Goal: Connect with others: Participate in discussion

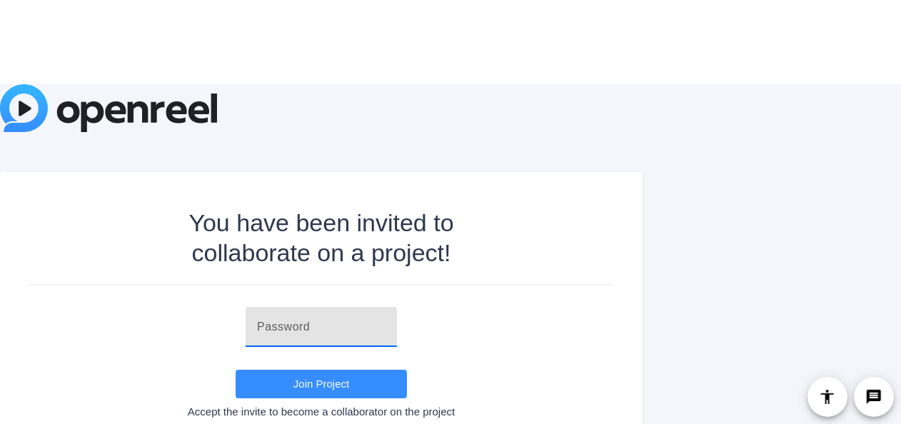
click at [275, 325] on input "text" at bounding box center [321, 326] width 128 height 17
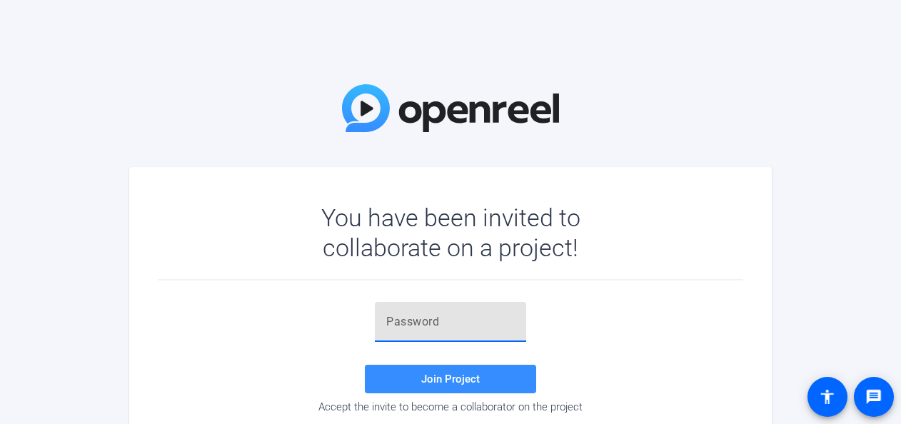
paste input "yEE_v%"
type input "yEE_v%"
click at [431, 375] on span "Join Project" at bounding box center [450, 379] width 59 height 13
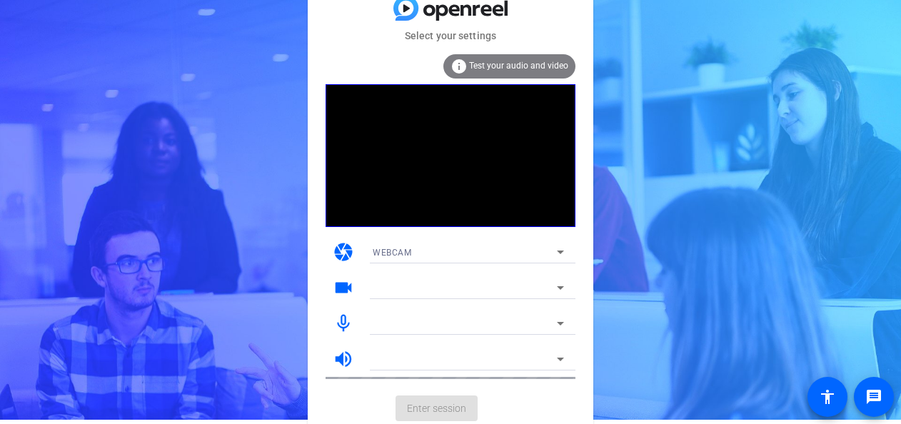
scroll to position [7, 0]
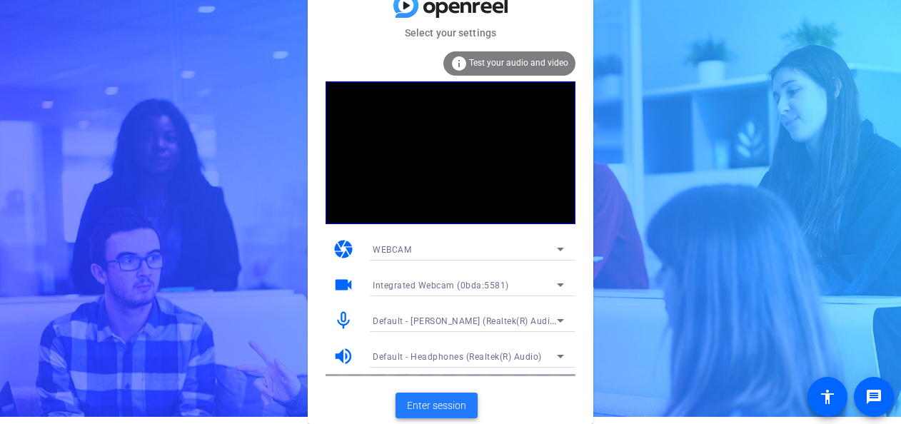
click at [441, 400] on span "Enter session" at bounding box center [436, 405] width 59 height 15
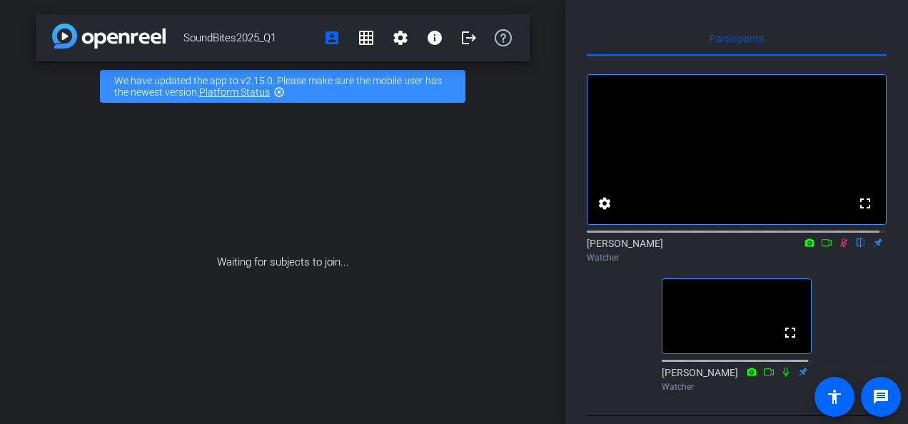
click at [839, 248] on icon at bounding box center [843, 243] width 11 height 10
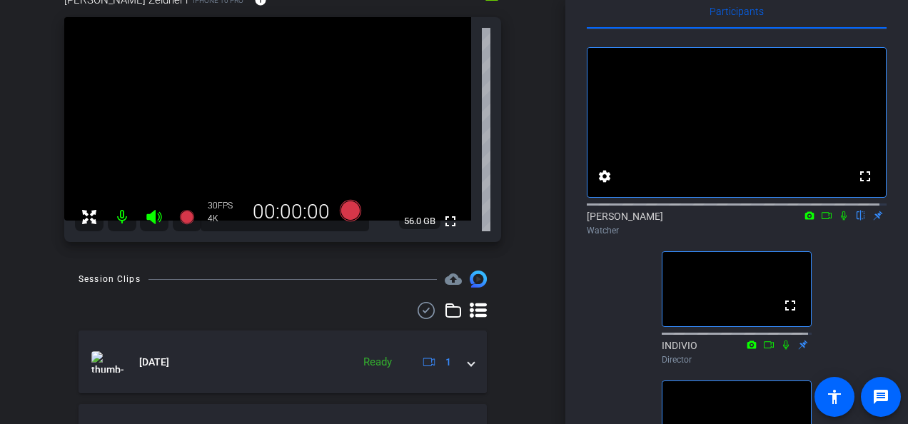
scroll to position [128, 0]
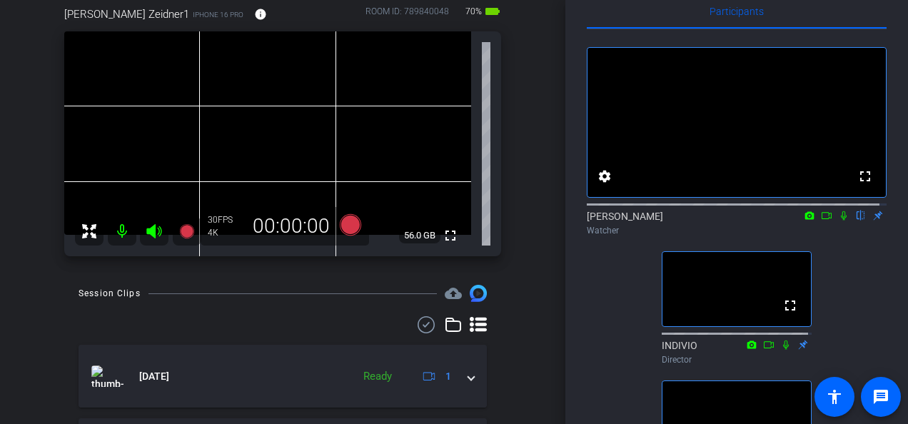
click at [841, 221] on icon at bounding box center [844, 215] width 6 height 9
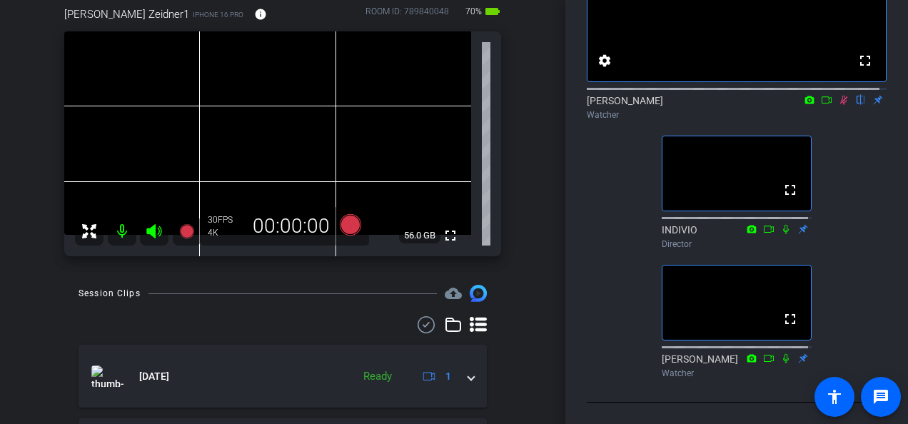
scroll to position [98, 0]
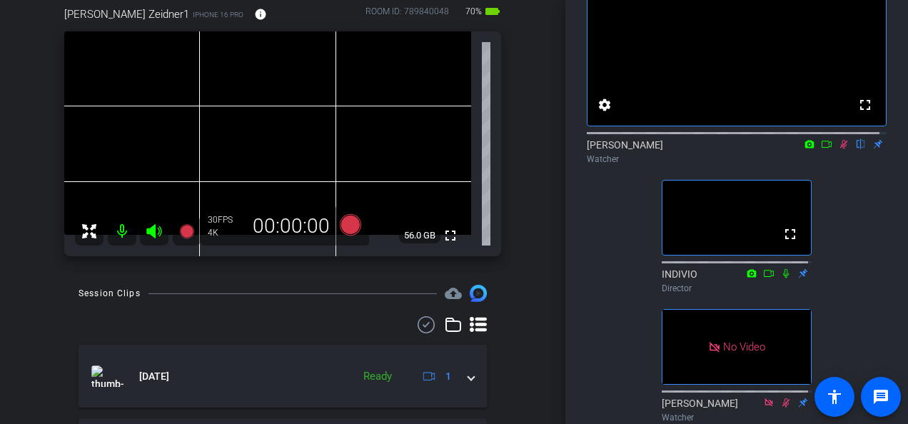
click at [821, 149] on icon at bounding box center [826, 144] width 11 height 10
click at [838, 149] on icon at bounding box center [843, 144] width 11 height 10
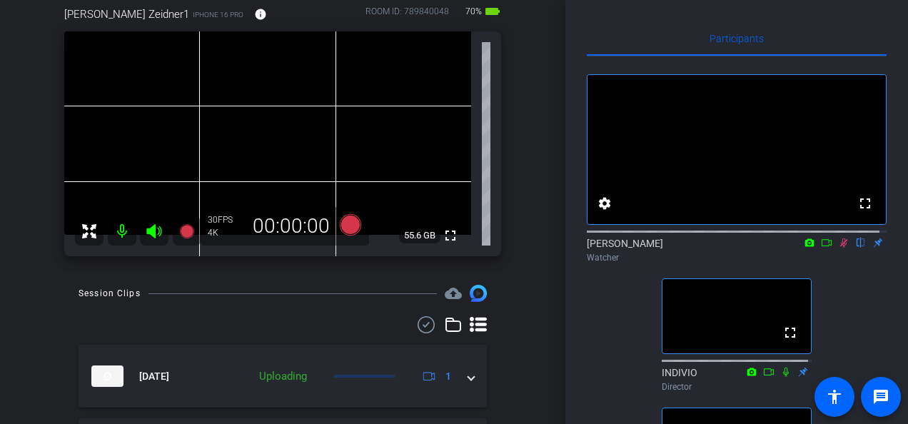
scroll to position [71, 0]
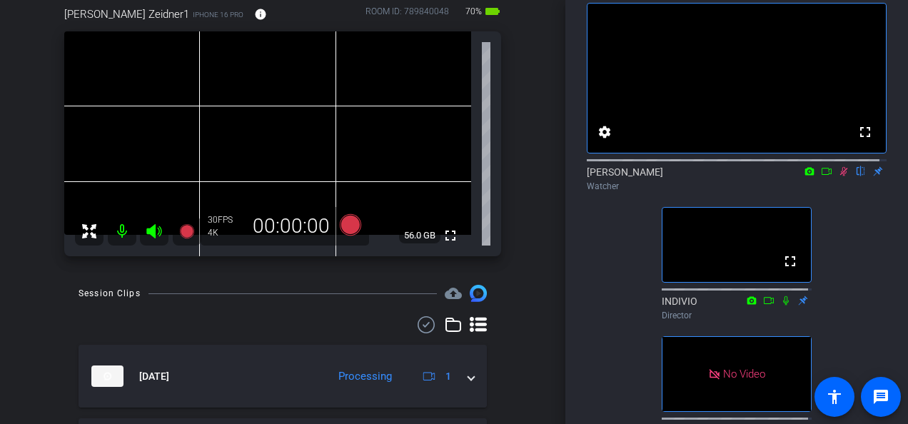
click at [821, 176] on icon at bounding box center [826, 171] width 11 height 10
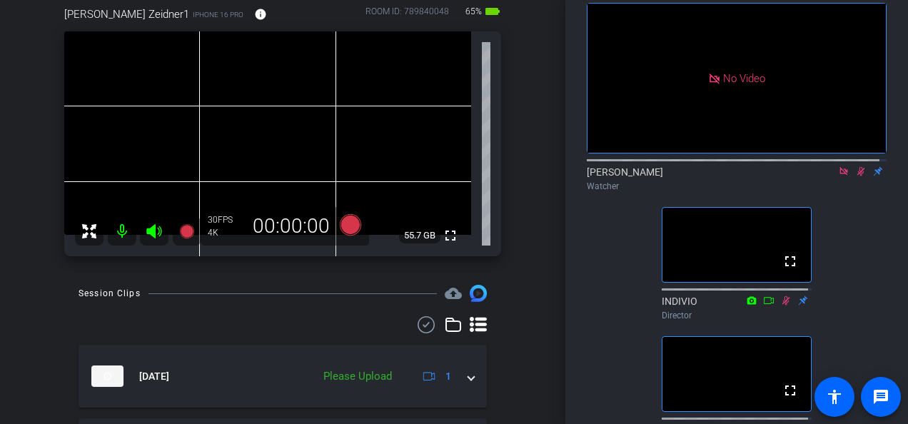
click at [838, 176] on icon at bounding box center [843, 171] width 11 height 10
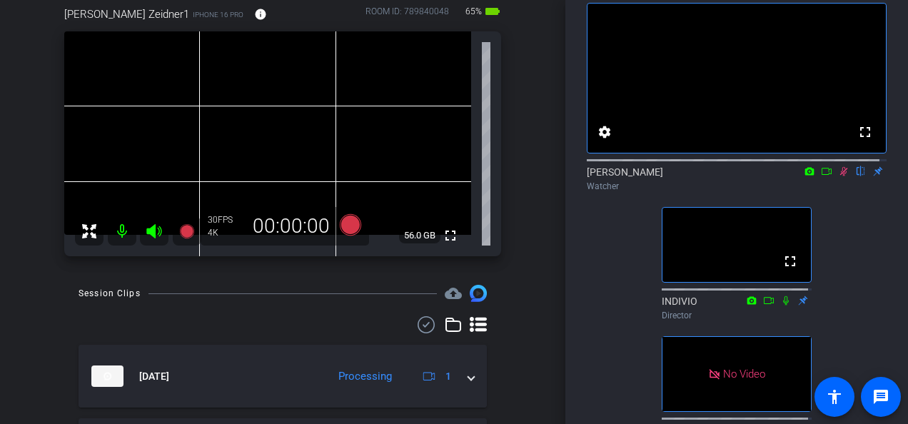
click at [821, 175] on icon at bounding box center [826, 171] width 10 height 7
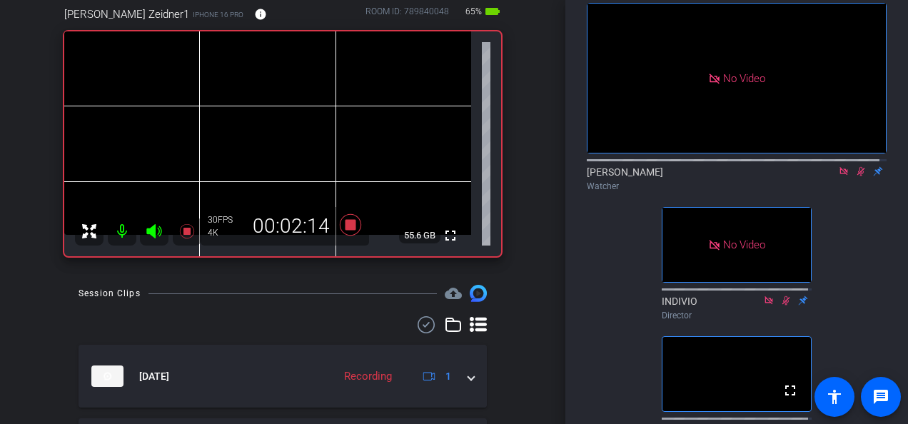
click at [839, 175] on icon at bounding box center [843, 171] width 8 height 8
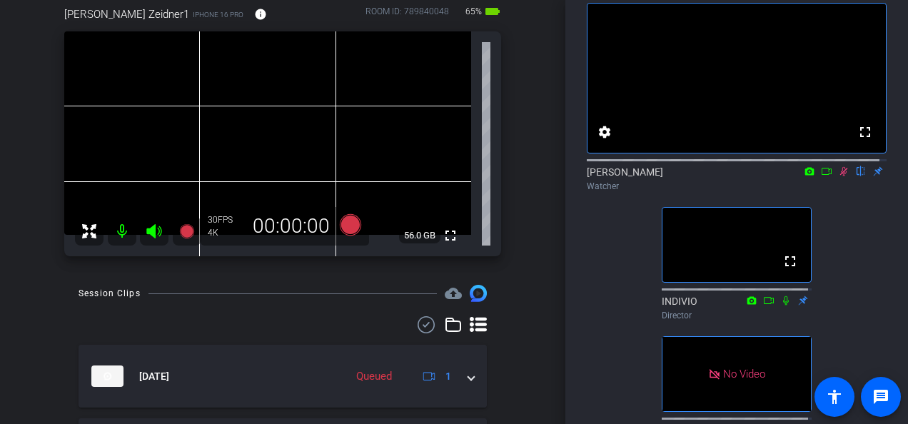
click at [822, 176] on icon at bounding box center [826, 171] width 11 height 10
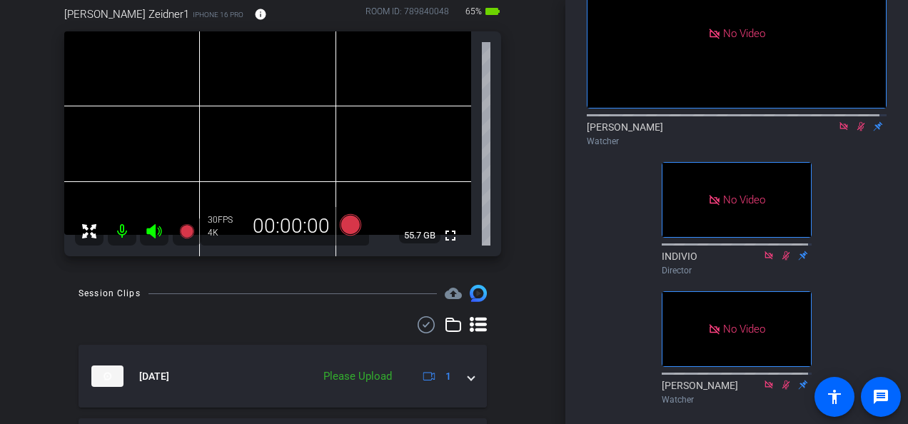
scroll to position [170, 0]
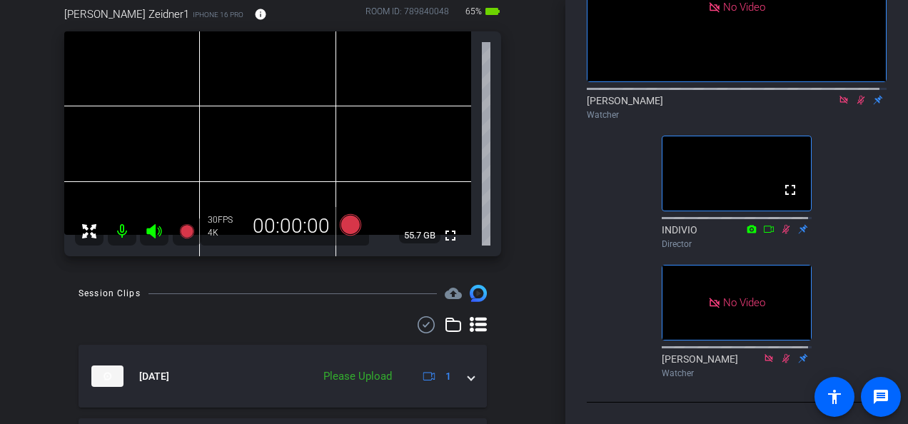
click at [839, 96] on icon at bounding box center [843, 100] width 8 height 8
click at [840, 96] on icon at bounding box center [844, 100] width 8 height 9
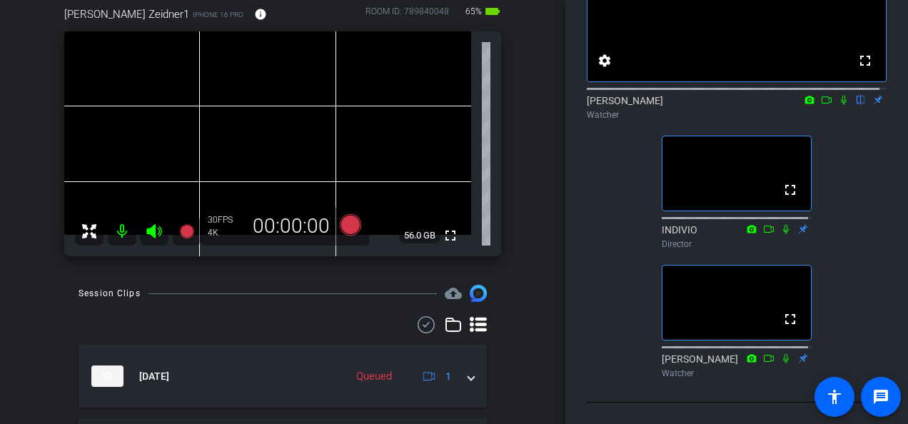
click at [838, 95] on icon at bounding box center [843, 100] width 11 height 10
click at [821, 95] on icon at bounding box center [826, 100] width 11 height 10
click at [839, 96] on icon at bounding box center [843, 100] width 8 height 8
click at [821, 95] on icon at bounding box center [826, 100] width 11 height 10
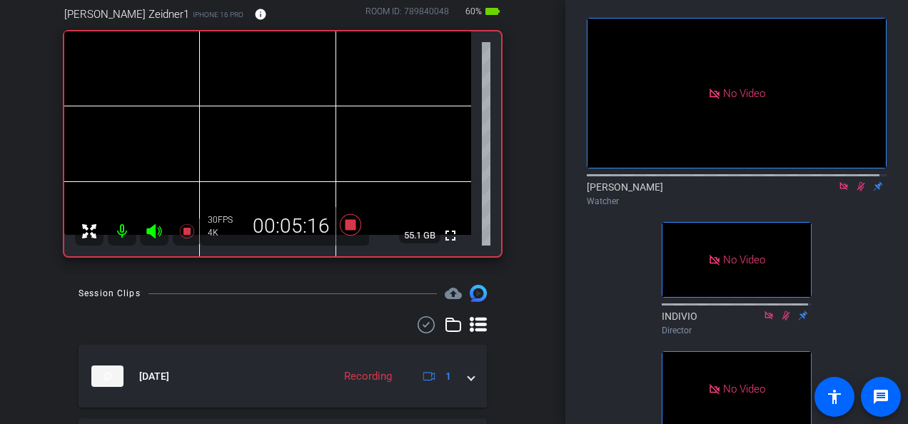
scroll to position [0, 0]
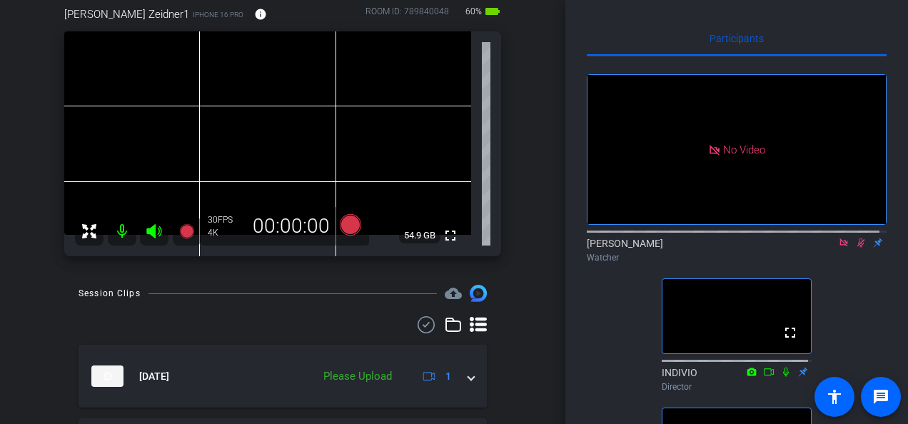
click at [833, 253] on div "[PERSON_NAME] Watcher" at bounding box center [737, 250] width 300 height 28
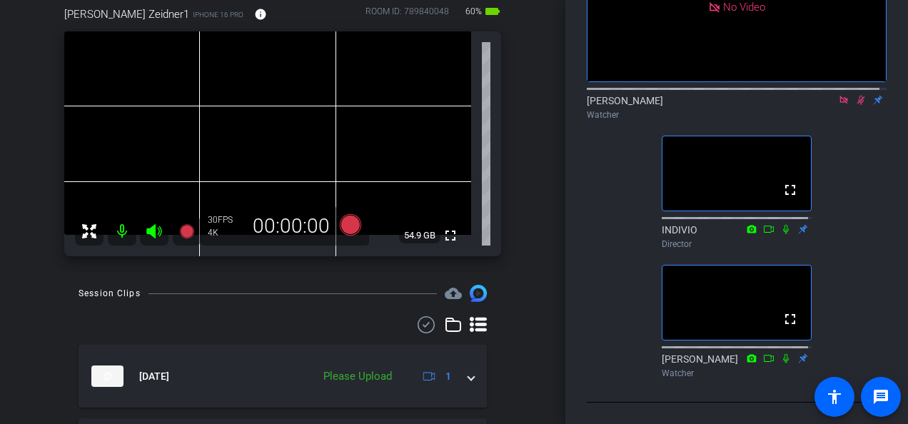
click at [839, 96] on icon at bounding box center [843, 100] width 8 height 8
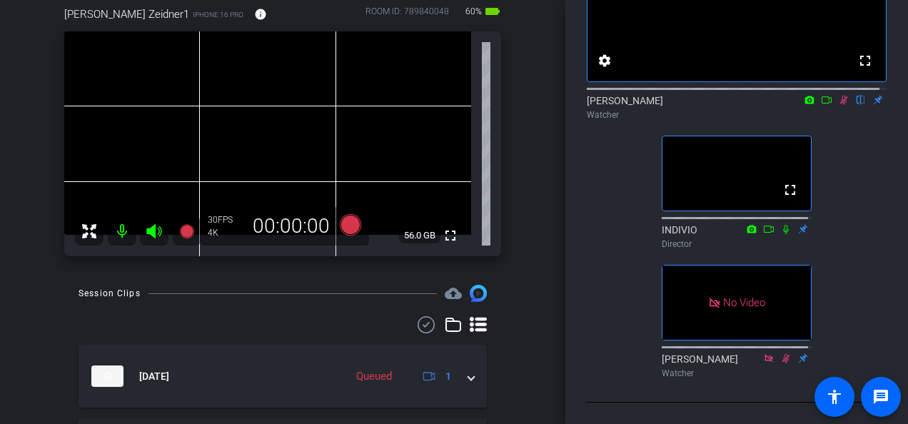
click at [821, 95] on icon at bounding box center [826, 100] width 11 height 10
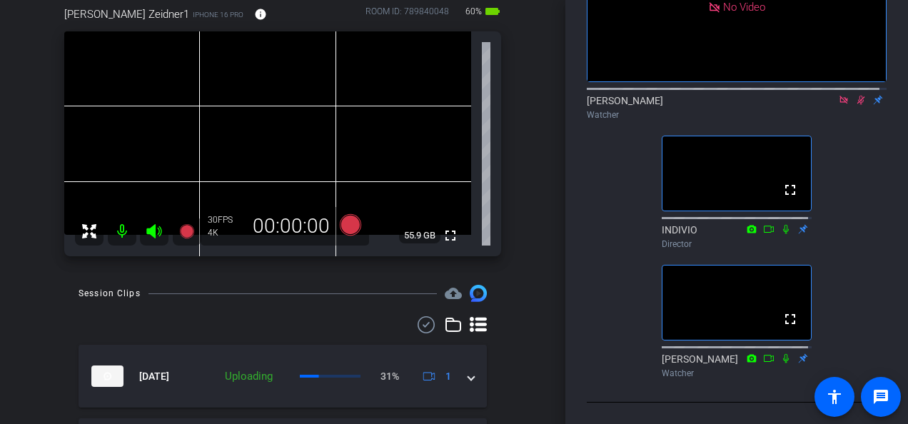
click at [835, 82] on div at bounding box center [737, 87] width 300 height 11
click at [838, 95] on icon at bounding box center [843, 100] width 11 height 10
click at [839, 95] on icon at bounding box center [843, 100] width 11 height 10
